Goal: Navigation & Orientation: Find specific page/section

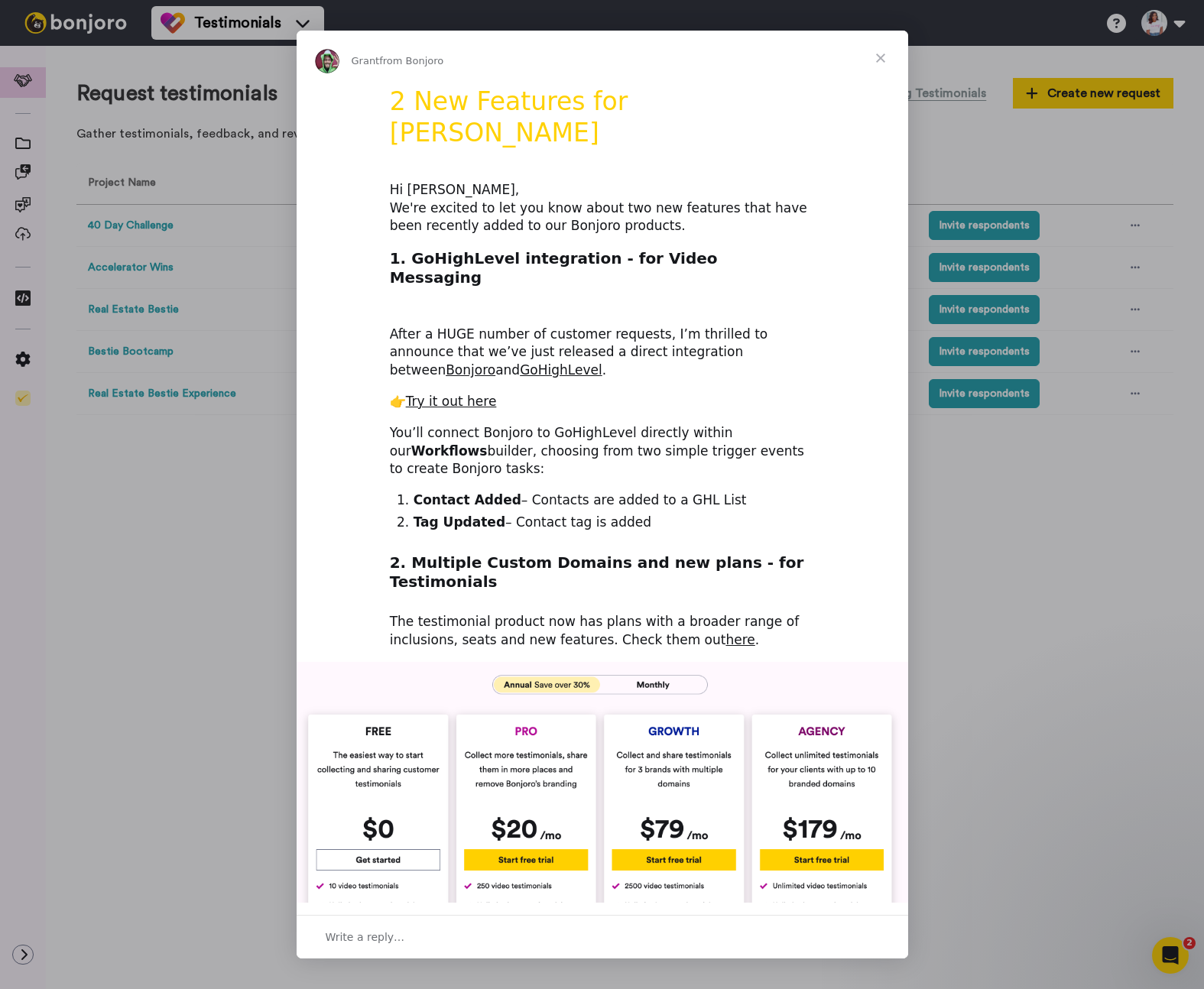
click at [876, 56] on span "Close" at bounding box center [881, 58] width 55 height 55
